Goal: Task Accomplishment & Management: Use online tool/utility

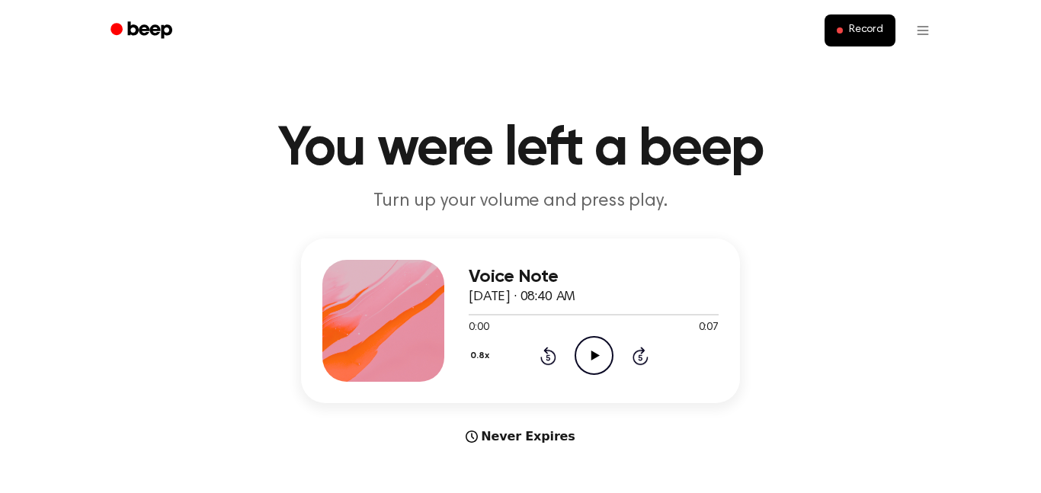
click at [595, 353] on icon "Play Audio" at bounding box center [593, 355] width 39 height 39
click at [551, 314] on div at bounding box center [586, 315] width 234 height 2
click at [527, 315] on div at bounding box center [562, 315] width 187 height 2
click at [571, 351] on div "0.8x Rewind 5 seconds Play Audio Skip 5 seconds" at bounding box center [594, 355] width 250 height 39
click at [587, 354] on icon "Play Audio" at bounding box center [593, 355] width 39 height 39
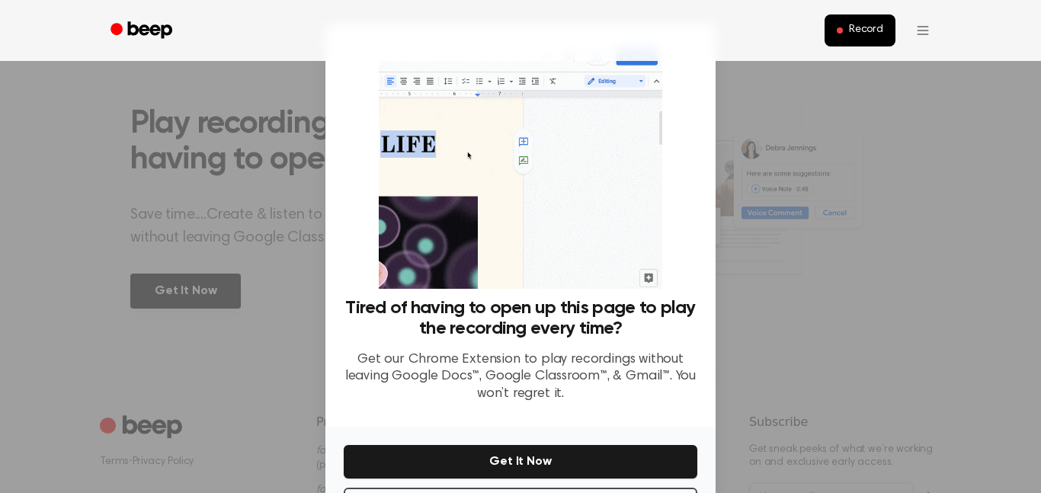
scroll to position [62, 0]
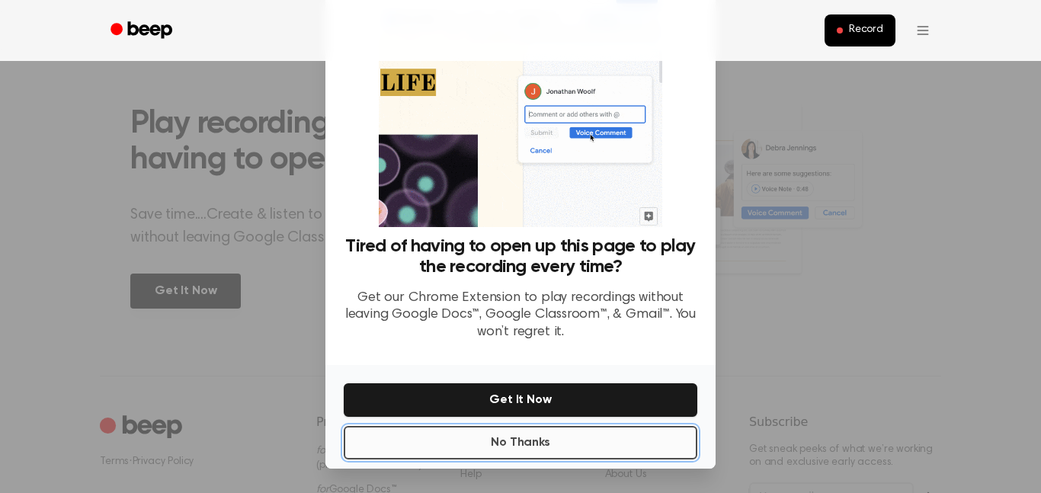
click at [555, 453] on button "No Thanks" at bounding box center [521, 443] width 354 height 34
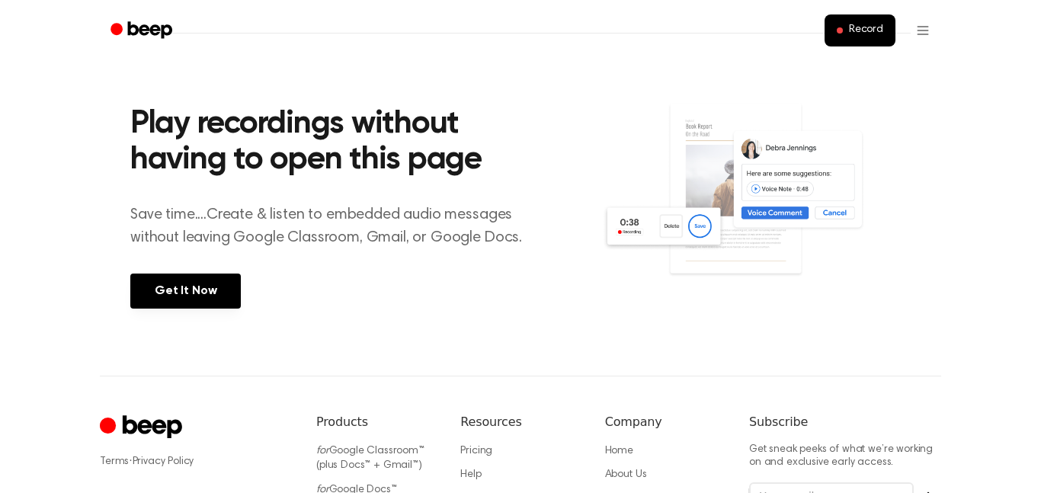
scroll to position [0, 0]
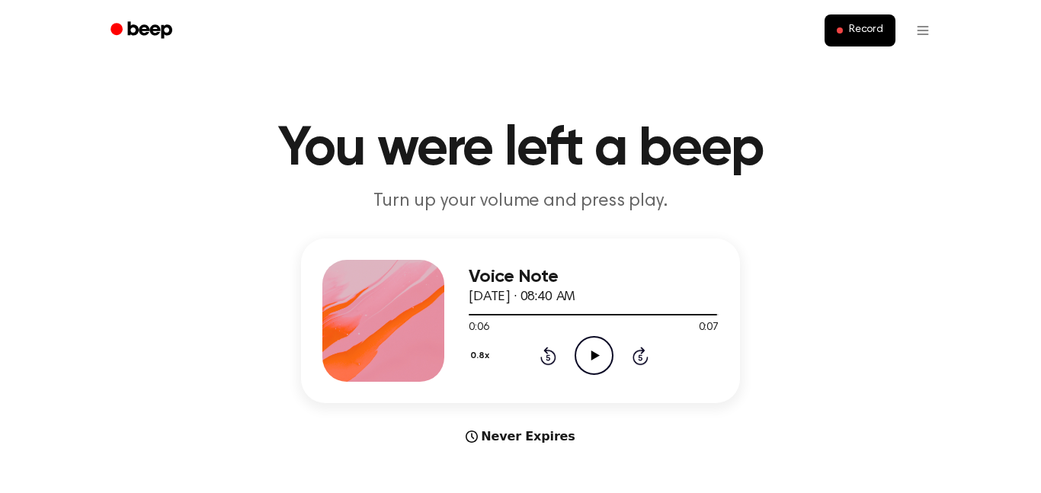
click at [590, 350] on icon "Play Audio" at bounding box center [593, 355] width 39 height 39
click at [853, 39] on button "Record" at bounding box center [859, 30] width 71 height 32
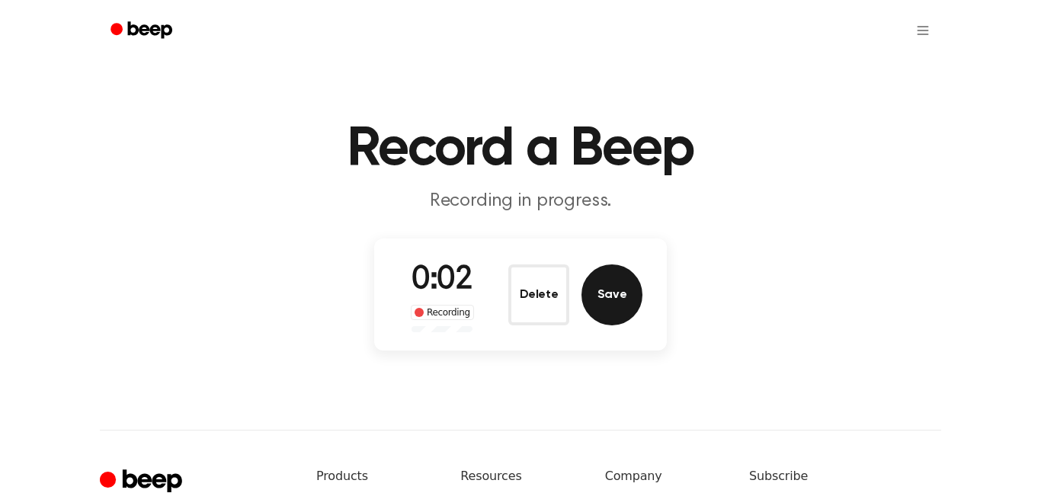
click at [626, 302] on button "Save" at bounding box center [611, 294] width 61 height 61
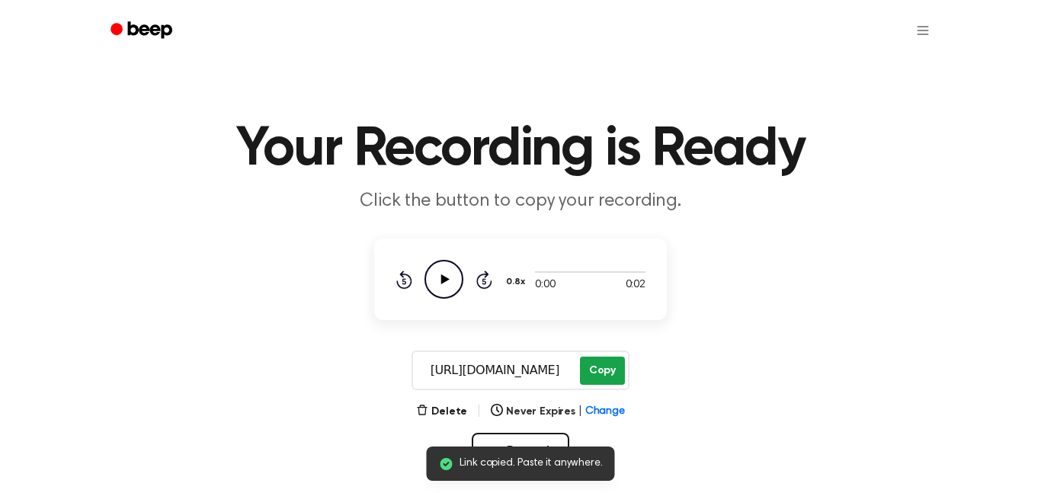
click at [610, 367] on button "Copy" at bounding box center [602, 371] width 45 height 28
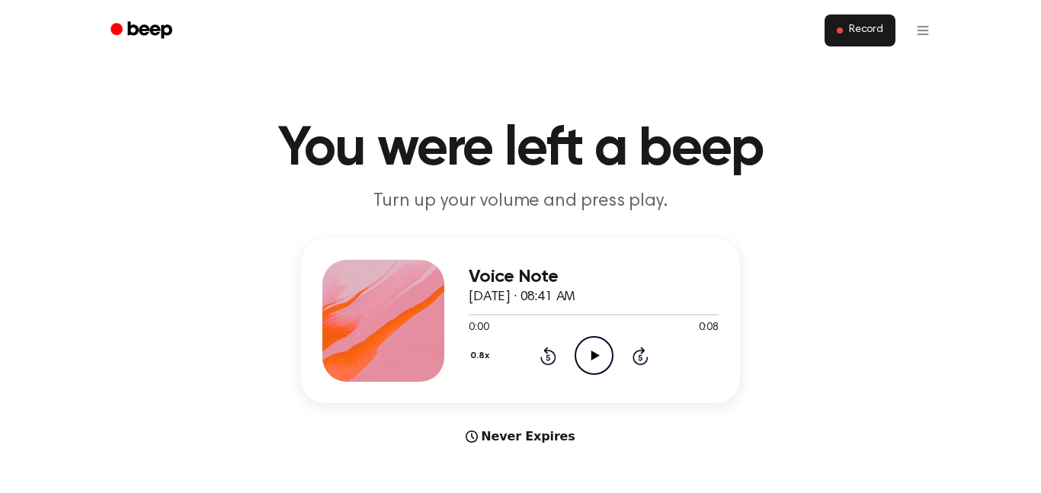
click at [857, 29] on span "Record" at bounding box center [866, 31] width 34 height 14
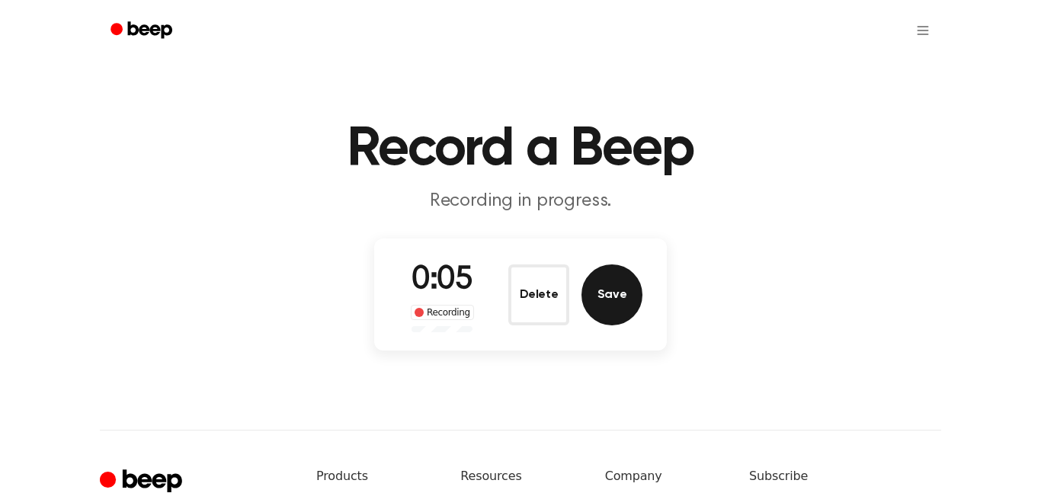
click at [623, 288] on button "Save" at bounding box center [611, 294] width 61 height 61
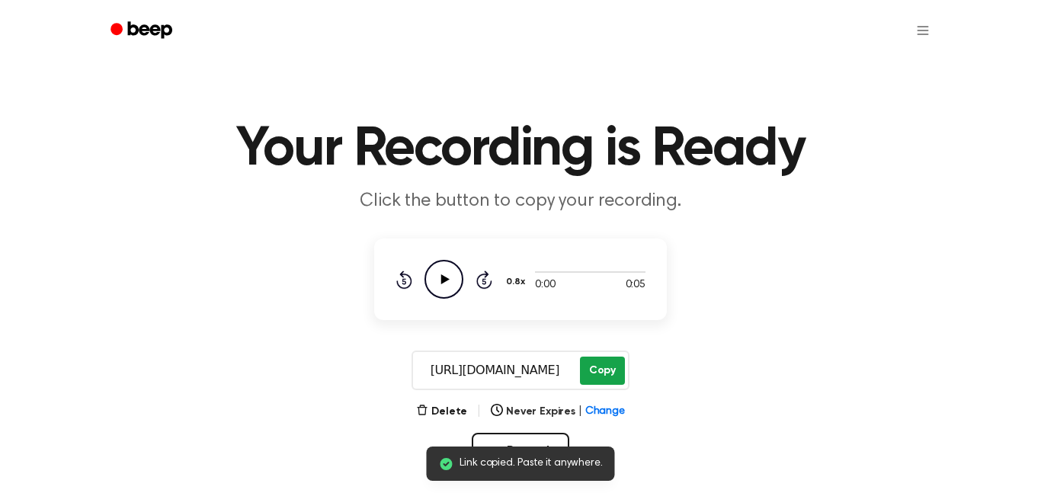
click at [611, 371] on button "Copy" at bounding box center [602, 371] width 45 height 28
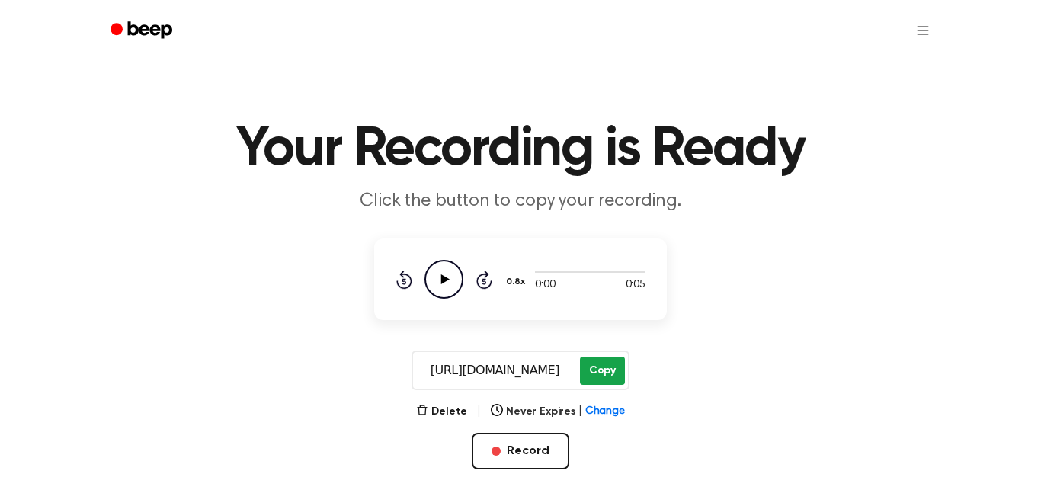
click at [608, 375] on button "Copy" at bounding box center [602, 371] width 45 height 28
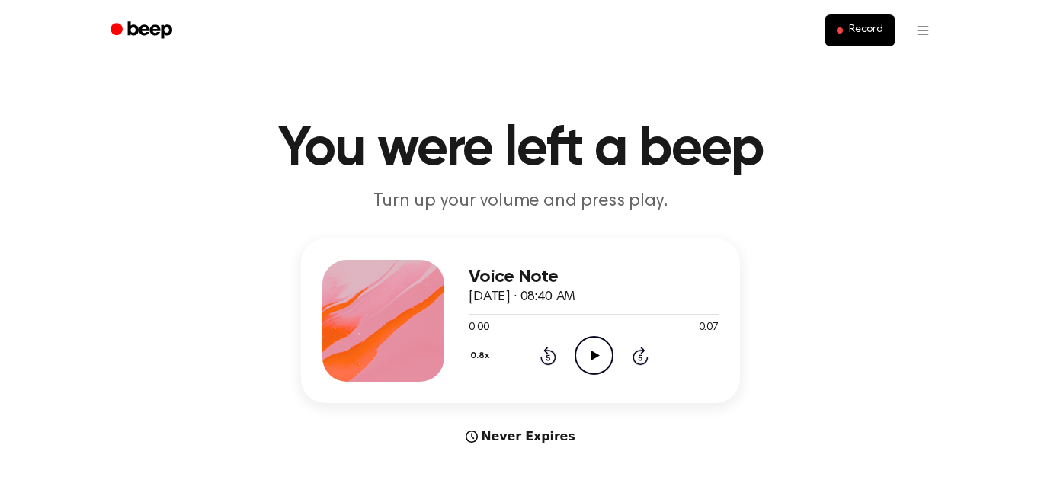
click at [588, 347] on icon "Play Audio" at bounding box center [593, 355] width 39 height 39
click at [600, 361] on icon "Play Audio" at bounding box center [593, 355] width 39 height 39
drag, startPoint x: 632, startPoint y: 316, endPoint x: 448, endPoint y: 331, distance: 184.2
click at [448, 331] on div "Voice Note October 3, 2025 · 08:43 AM 0:06 0:09 Your browser does not support t…" at bounding box center [520, 320] width 439 height 165
click at [467, 314] on div "Voice Note October 3, 2025 · 08:43 AM 0:07 0:09 Your browser does not support t…" at bounding box center [520, 320] width 439 height 165
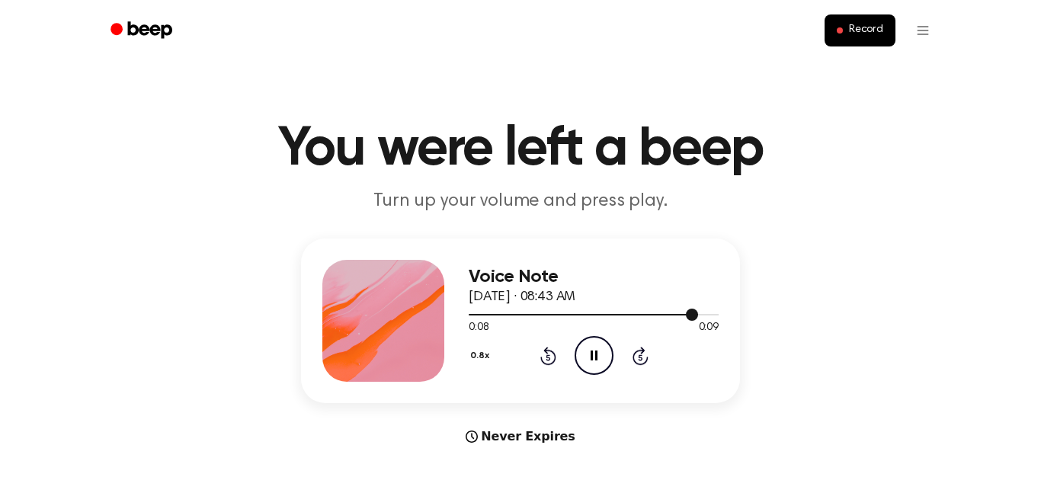
click at [469, 315] on div at bounding box center [594, 314] width 250 height 12
click at [594, 364] on icon "Pause Audio" at bounding box center [593, 355] width 39 height 39
click at [594, 364] on icon "Play Audio" at bounding box center [593, 355] width 39 height 39
click at [548, 348] on icon "Rewind 5 seconds" at bounding box center [547, 356] width 17 height 20
click at [856, 38] on button "Record" at bounding box center [859, 30] width 71 height 32
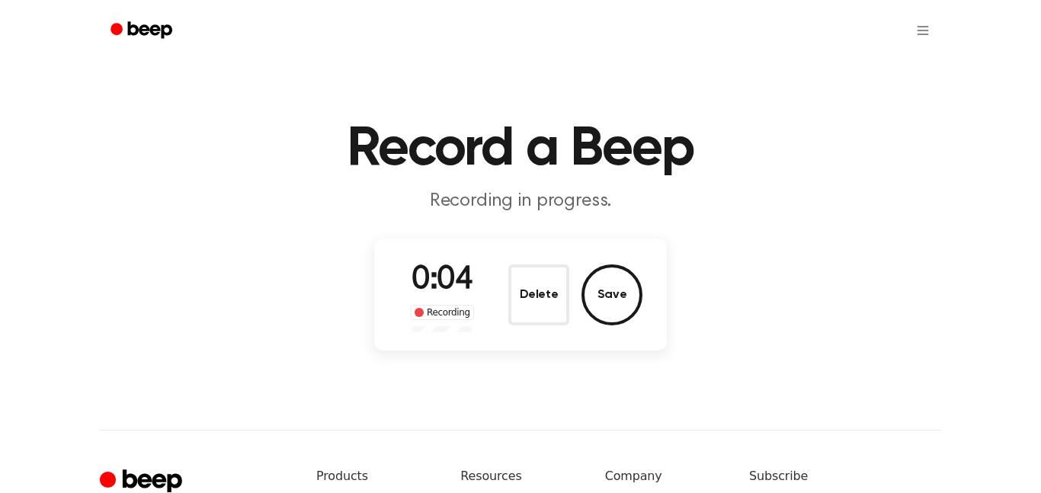
click at [593, 333] on div "0:04 Recording Delete Save" at bounding box center [520, 294] width 293 height 112
click at [613, 314] on button "Save" at bounding box center [611, 294] width 61 height 61
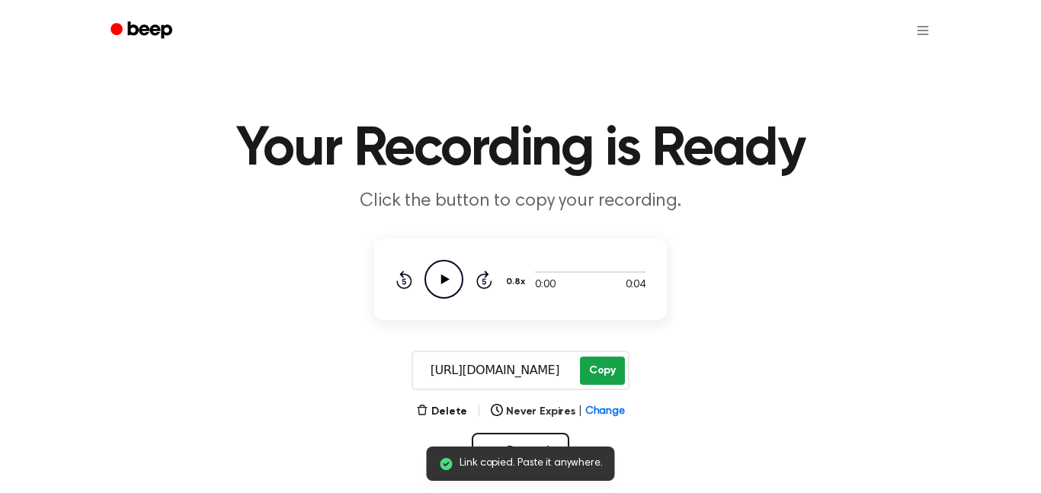
click at [612, 375] on button "Copy" at bounding box center [602, 371] width 45 height 28
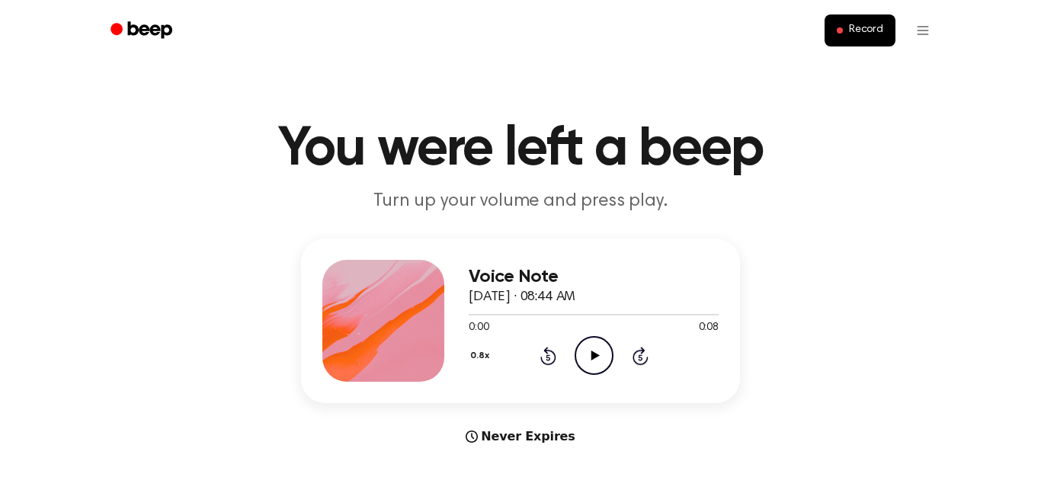
click at [584, 358] on icon "Play Audio" at bounding box center [593, 355] width 39 height 39
click at [841, 43] on button "Record" at bounding box center [859, 30] width 71 height 32
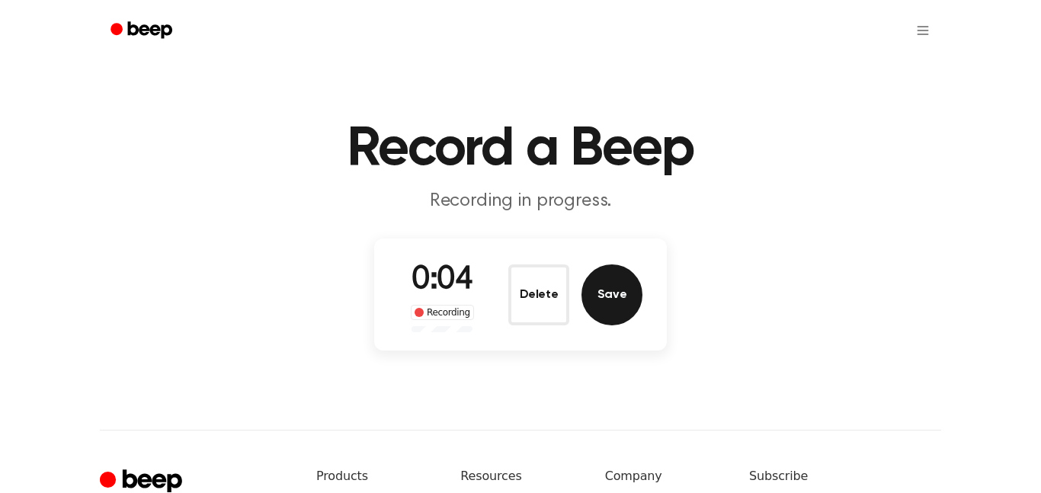
click at [620, 299] on button "Save" at bounding box center [611, 294] width 61 height 61
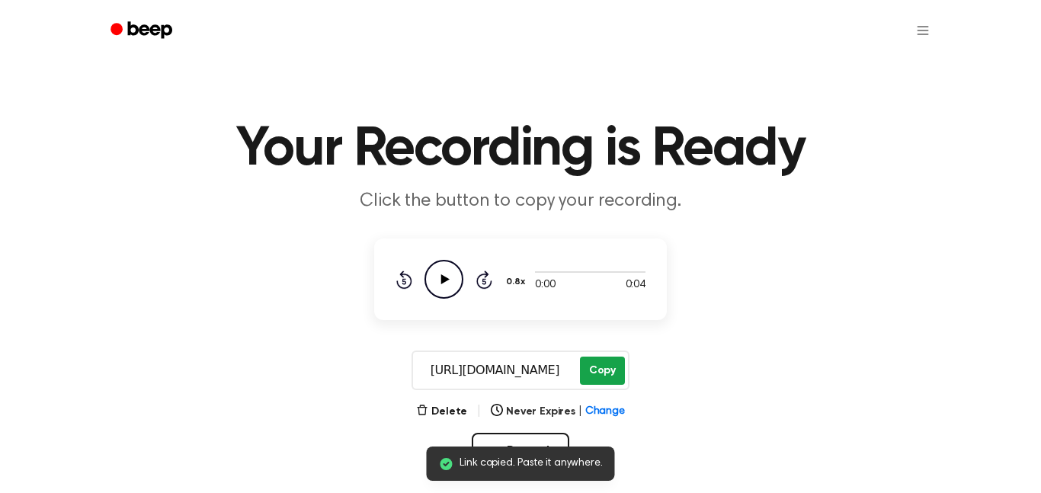
click at [584, 374] on button "Copy" at bounding box center [602, 371] width 45 height 28
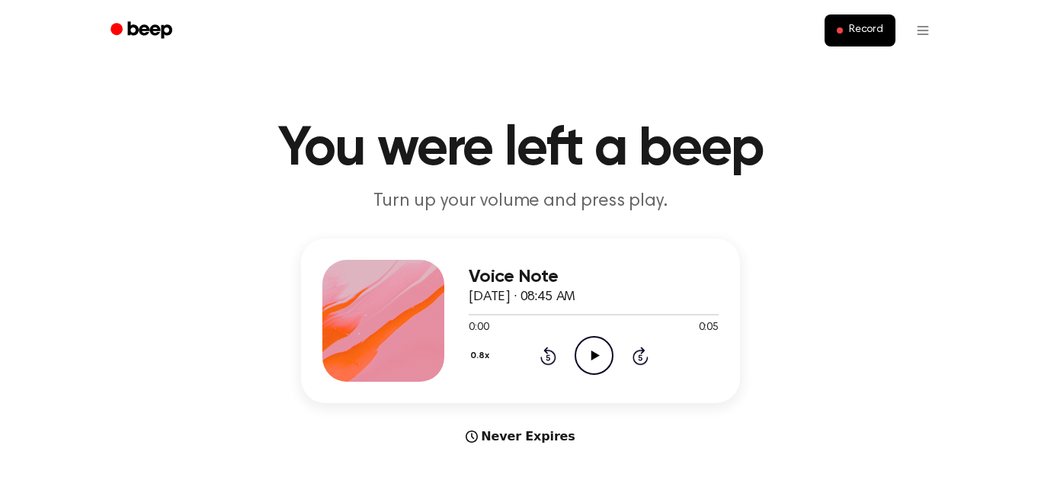
click at [585, 360] on icon "Play Audio" at bounding box center [593, 355] width 39 height 39
drag, startPoint x: 651, startPoint y: 318, endPoint x: 364, endPoint y: 341, distance: 287.4
click at [364, 341] on div "Voice Note October 3, 2025 · 08:45 AM 0:05 0:05 Your browser does not support t…" at bounding box center [520, 320] width 439 height 165
click at [548, 355] on icon at bounding box center [548, 357] width 4 height 6
click at [598, 367] on icon "Play Audio" at bounding box center [593, 355] width 39 height 39
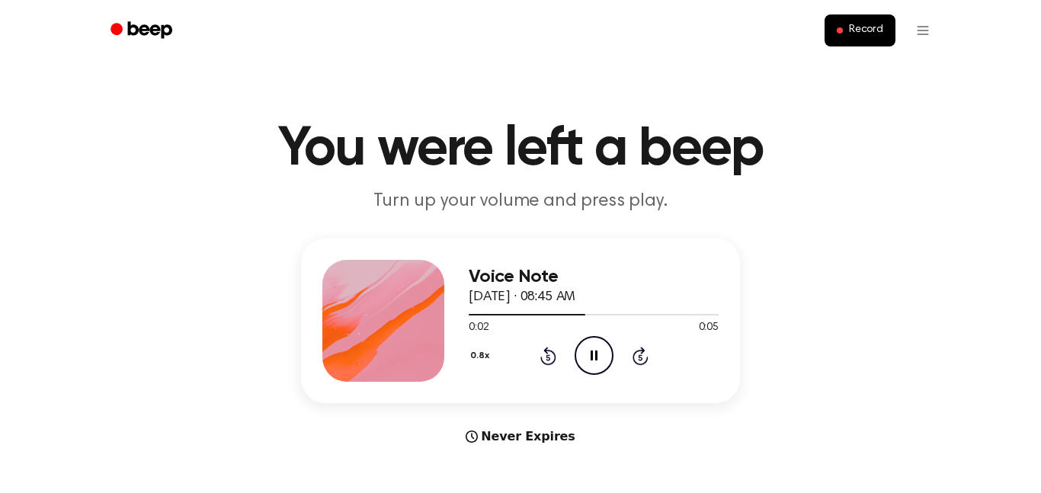
click at [603, 366] on icon "Pause Audio" at bounding box center [593, 355] width 39 height 39
click at [603, 366] on icon "Play Audio" at bounding box center [593, 355] width 39 height 39
click at [603, 366] on icon "Pause Audio" at bounding box center [593, 355] width 39 height 39
click at [597, 358] on icon "Play Audio" at bounding box center [593, 355] width 39 height 39
click at [545, 360] on icon "Rewind 5 seconds" at bounding box center [547, 356] width 17 height 20
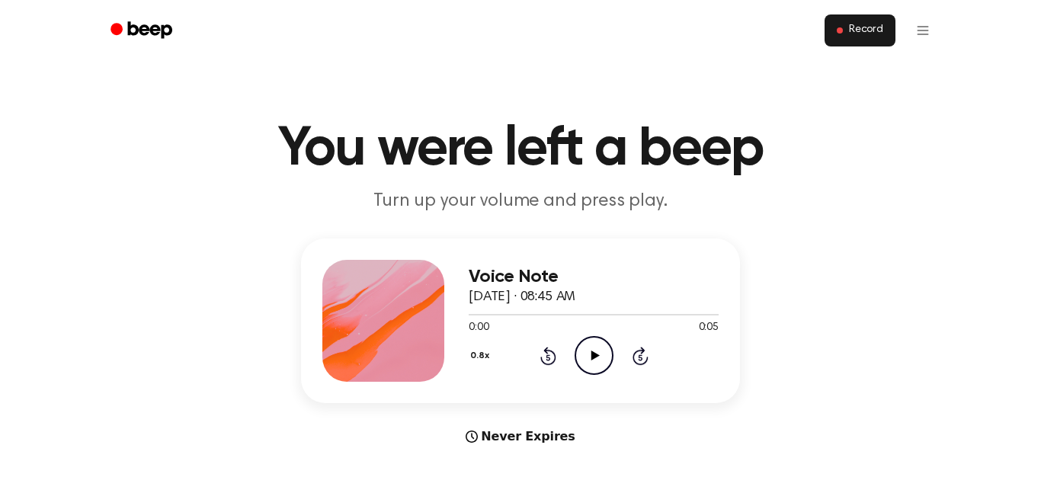
click at [854, 34] on span "Record" at bounding box center [866, 31] width 34 height 14
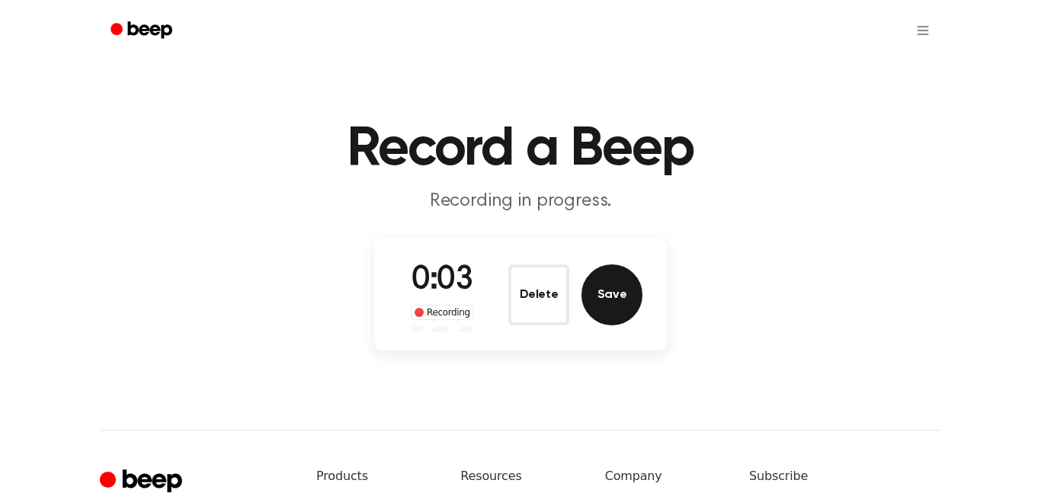
click at [617, 267] on button "Save" at bounding box center [611, 294] width 61 height 61
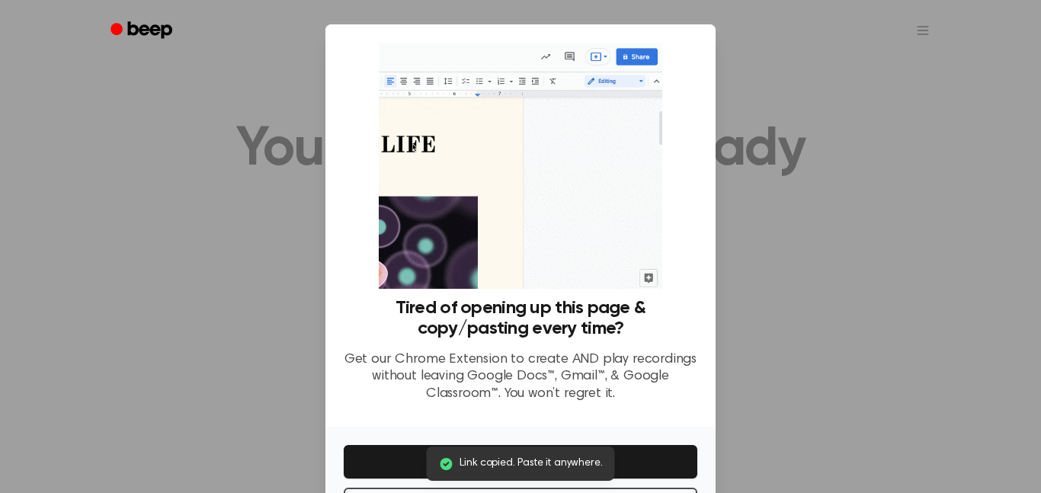
scroll to position [62, 0]
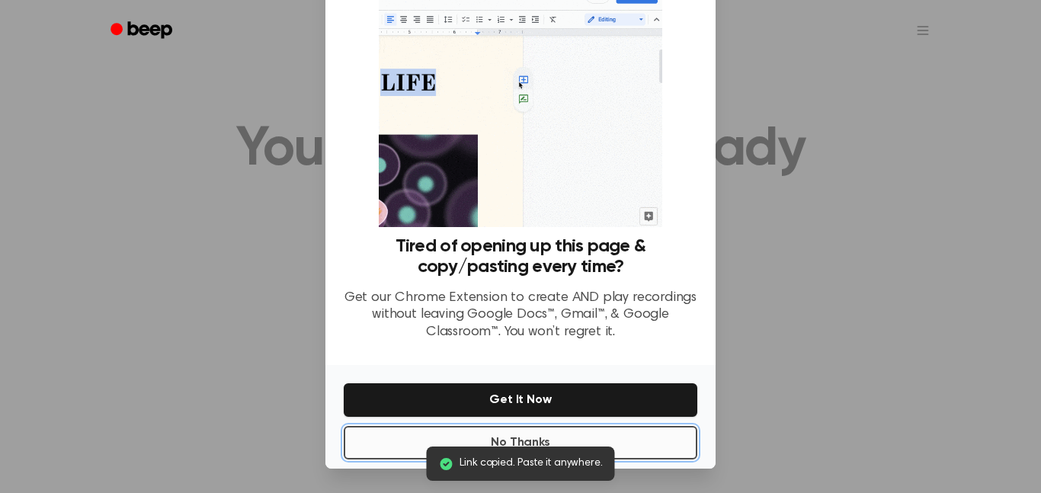
click at [633, 441] on button "No Thanks" at bounding box center [521, 443] width 354 height 34
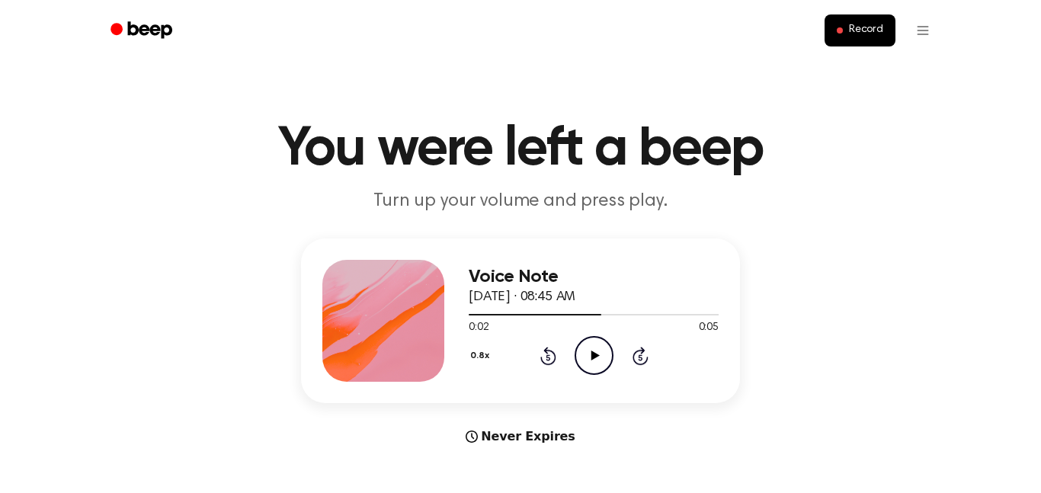
click at [539, 355] on icon "Rewind 5 seconds" at bounding box center [547, 356] width 17 height 20
click at [856, 37] on span "Record" at bounding box center [866, 31] width 34 height 14
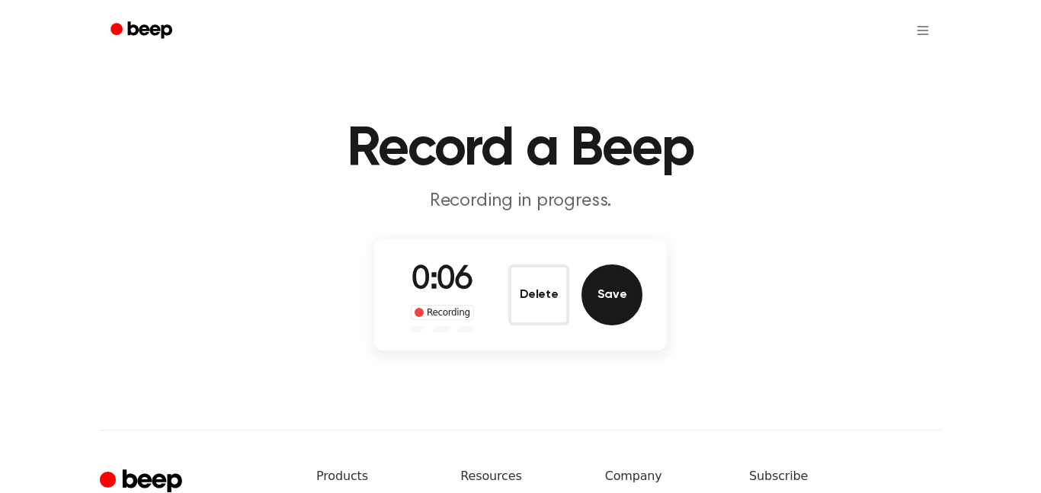
click at [629, 298] on button "Save" at bounding box center [611, 294] width 61 height 61
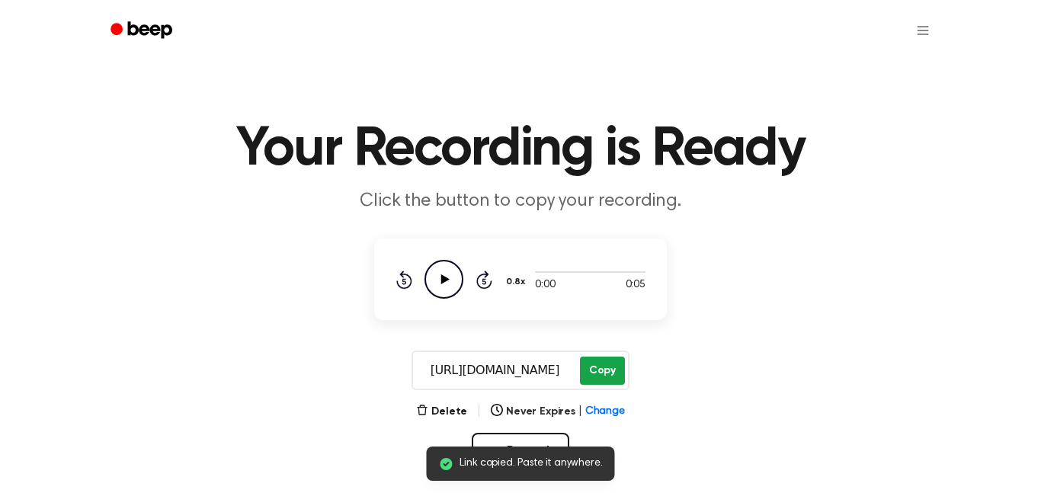
click at [590, 362] on button "Copy" at bounding box center [602, 371] width 45 height 28
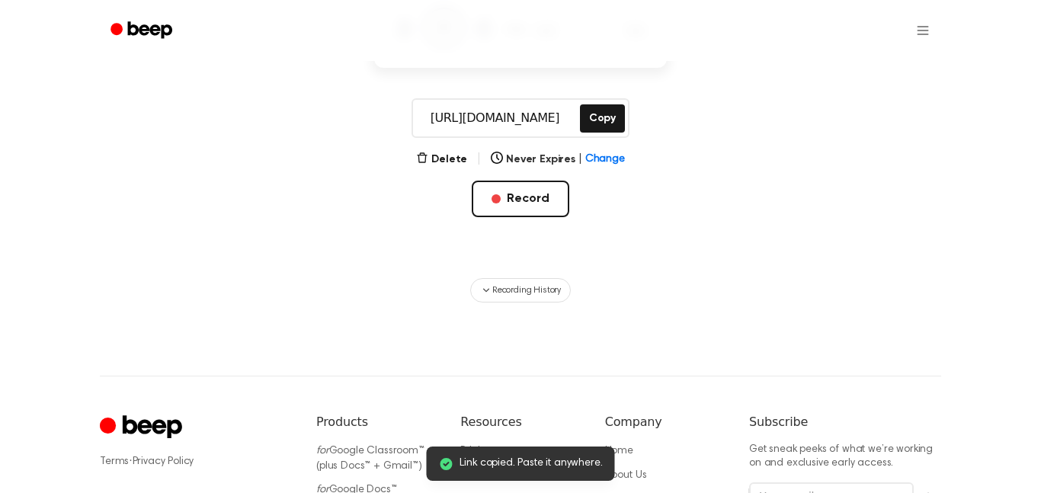
scroll to position [290, 0]
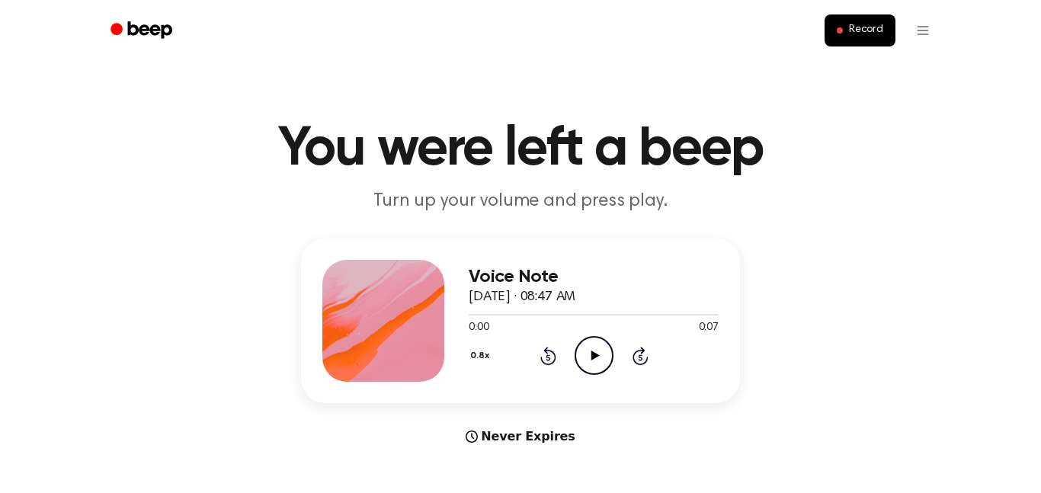
click at [597, 339] on icon "Play Audio" at bounding box center [593, 355] width 39 height 39
click at [585, 355] on icon "Play Audio" at bounding box center [593, 355] width 39 height 39
click at [830, 23] on button "Record" at bounding box center [859, 30] width 71 height 32
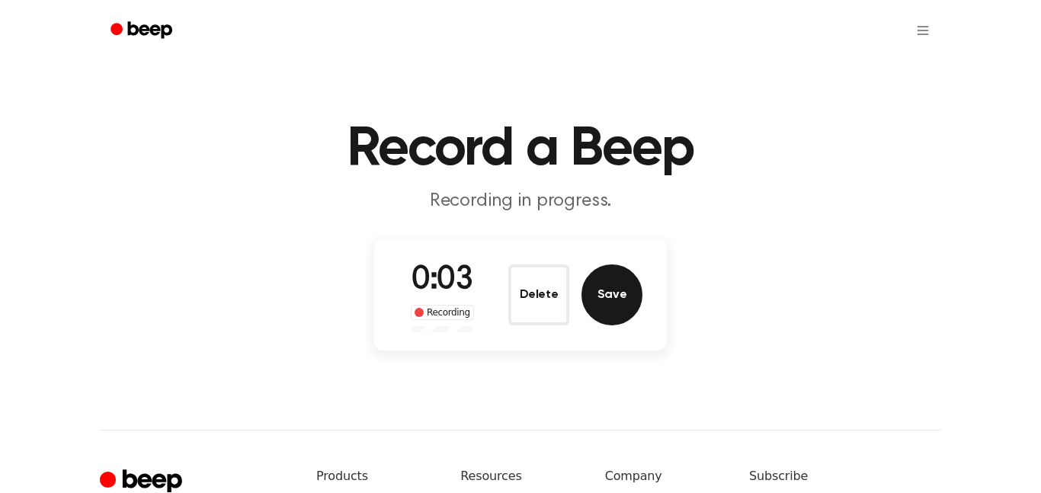
click at [609, 294] on button "Save" at bounding box center [611, 294] width 61 height 61
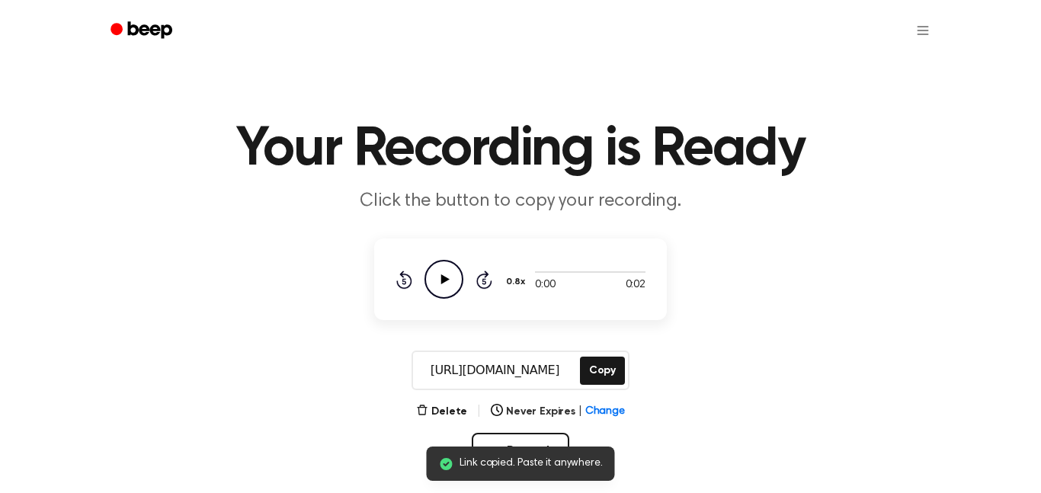
click at [433, 284] on icon "Play Audio" at bounding box center [443, 279] width 39 height 39
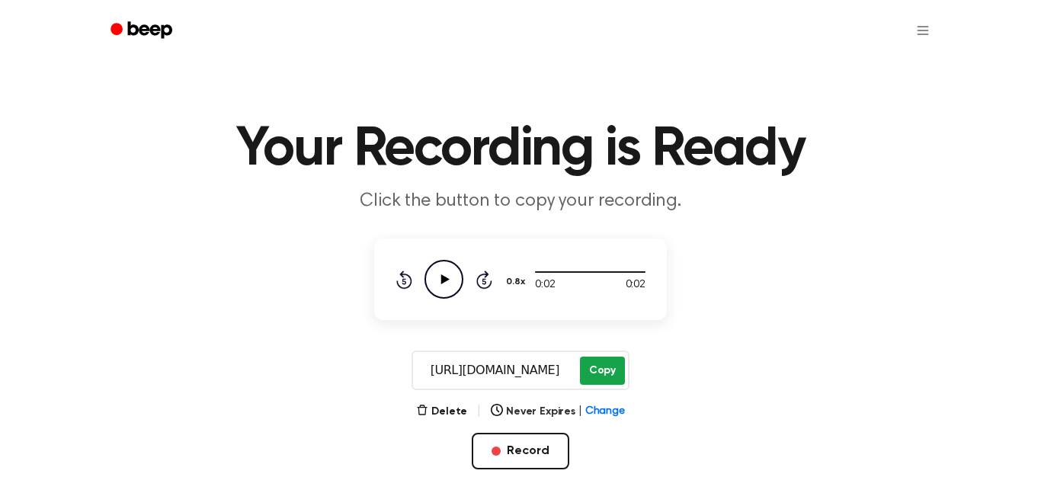
click at [605, 359] on button "Copy" at bounding box center [602, 371] width 45 height 28
